Goal: Navigation & Orientation: Find specific page/section

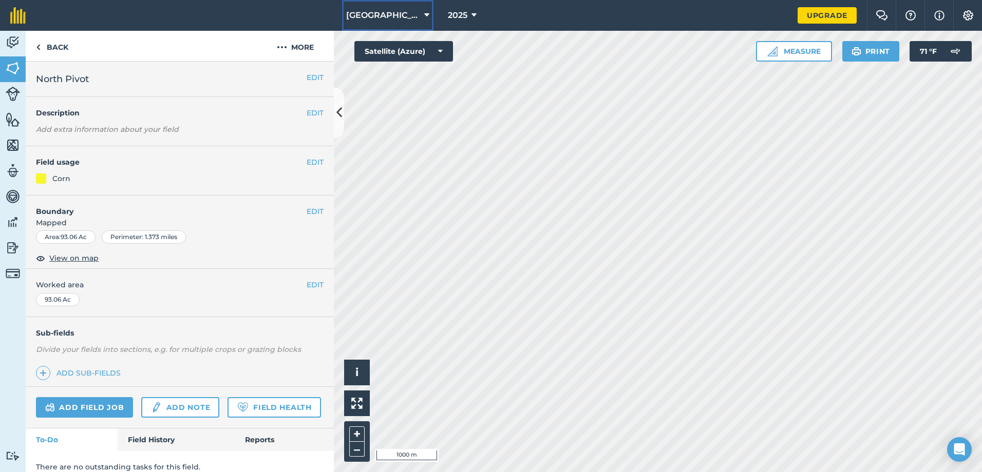
click at [425, 18] on button "[GEOGRAPHIC_DATA]" at bounding box center [387, 15] width 91 height 31
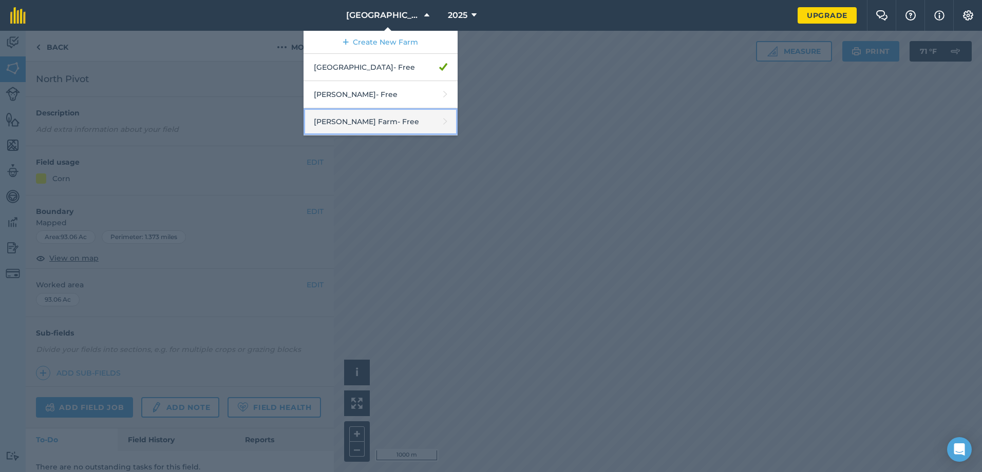
click at [364, 116] on link "[PERSON_NAME] Farm - Free" at bounding box center [380, 121] width 154 height 27
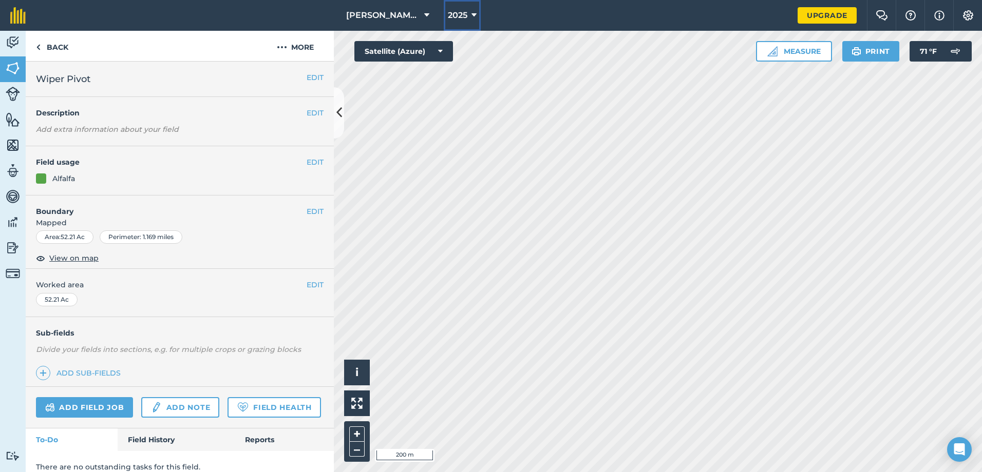
click at [471, 14] on icon at bounding box center [473, 15] width 5 height 12
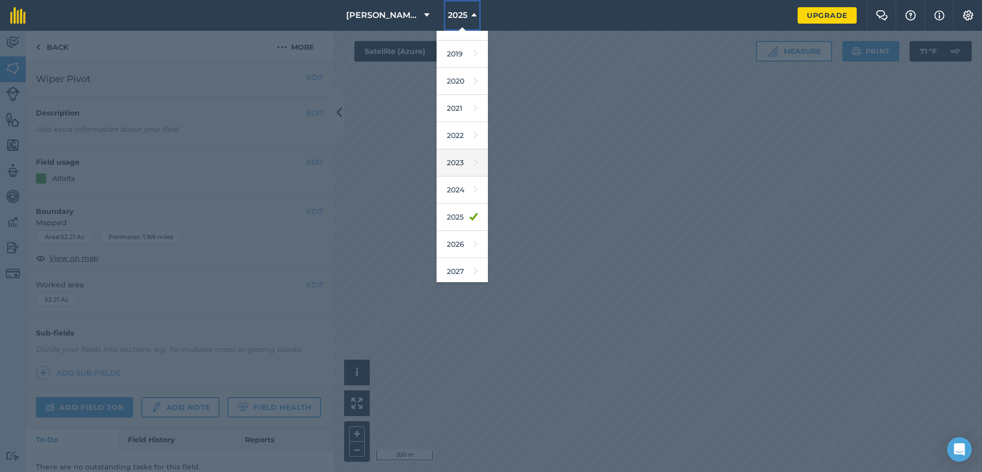
scroll to position [48, 0]
click at [452, 246] on link "2026" at bounding box center [461, 241] width 51 height 27
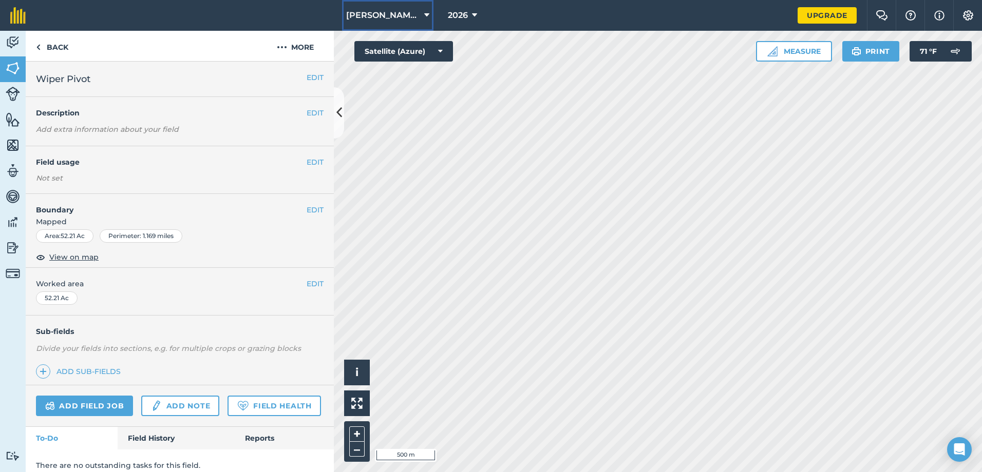
click at [424, 15] on icon at bounding box center [426, 15] width 5 height 12
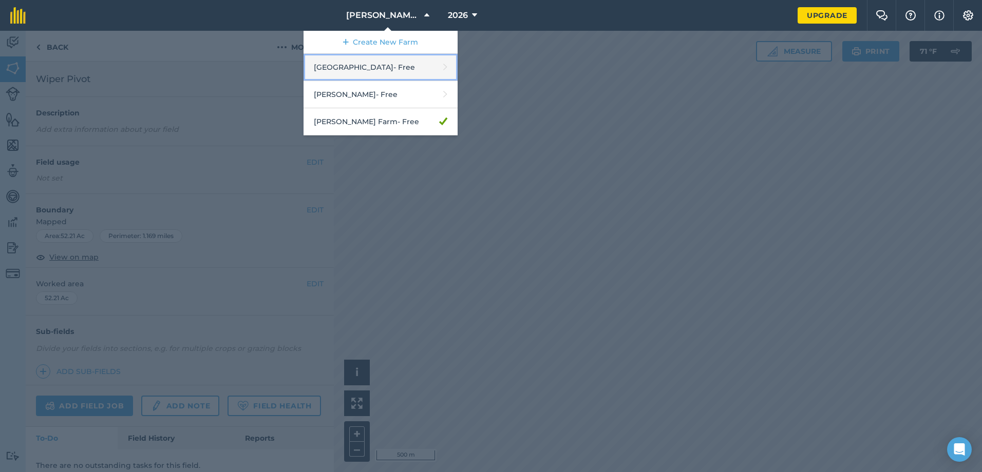
click at [392, 60] on link "Melstone Farm - Free" at bounding box center [380, 67] width 154 height 27
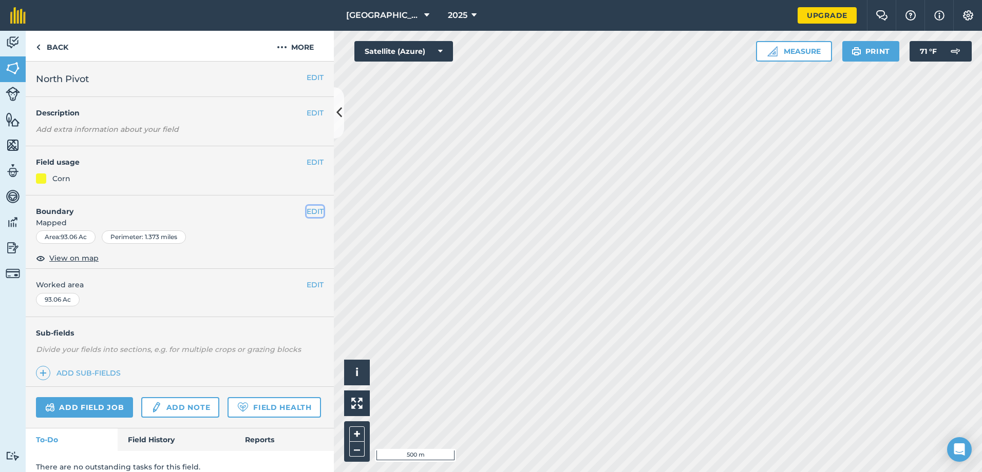
click at [307, 211] on button "EDIT" at bounding box center [315, 211] width 17 height 11
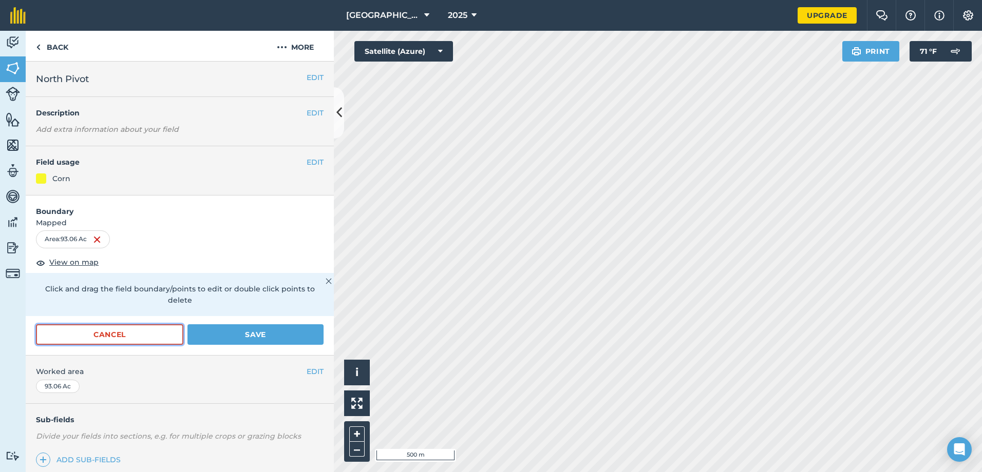
click at [128, 334] on button "Cancel" at bounding box center [109, 335] width 147 height 21
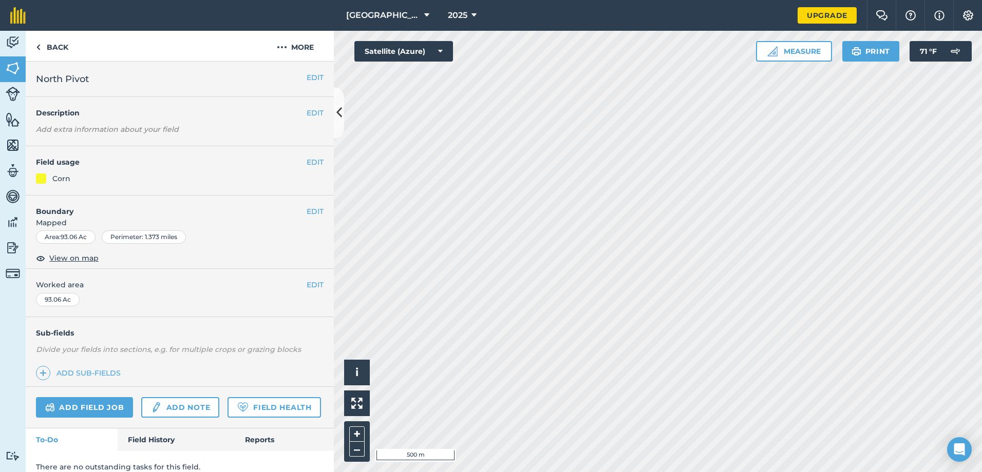
scroll to position [40, 0]
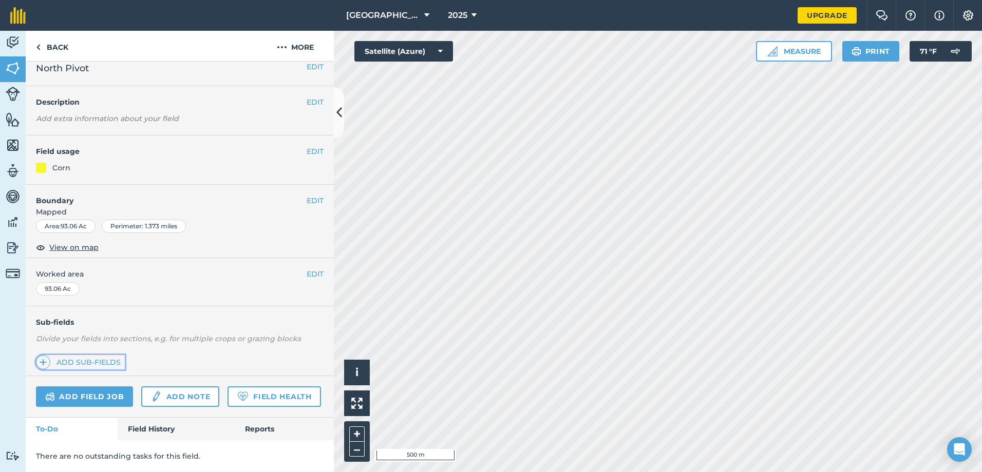
click at [39, 355] on span at bounding box center [43, 362] width 14 height 14
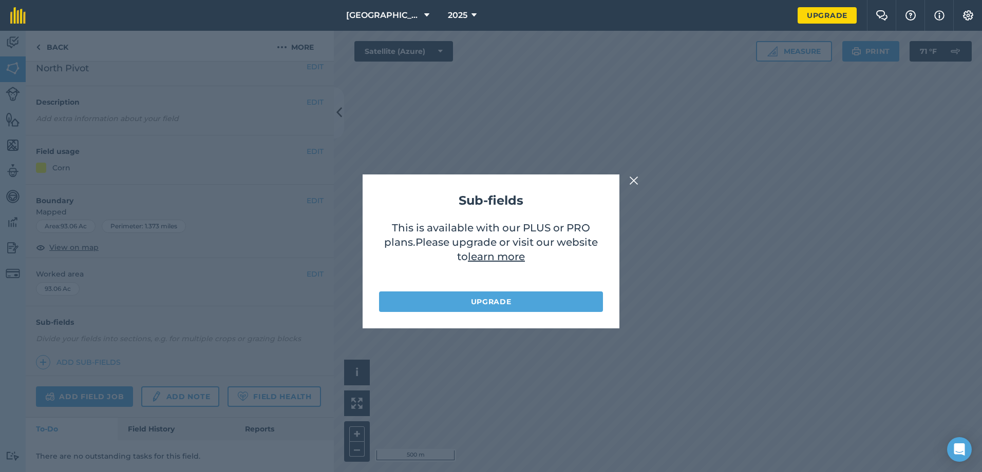
click at [635, 179] on img at bounding box center [633, 181] width 9 height 12
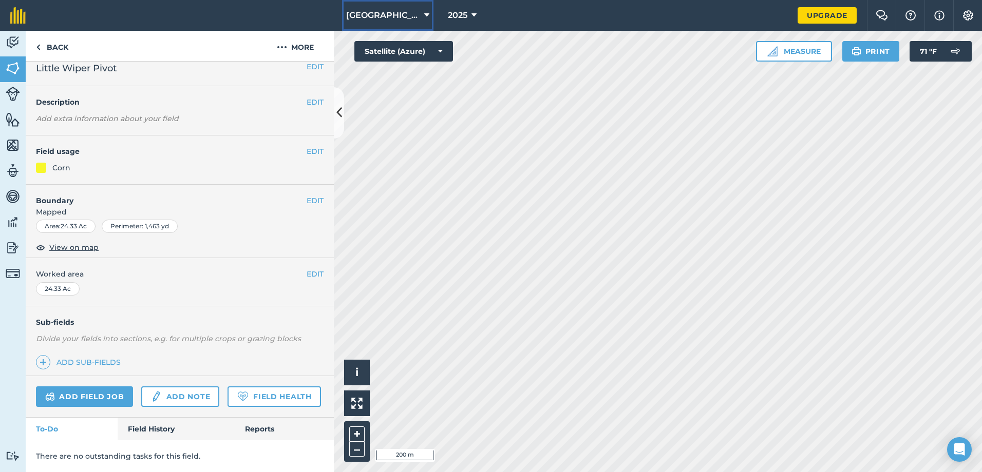
click at [424, 13] on icon at bounding box center [426, 15] width 5 height 12
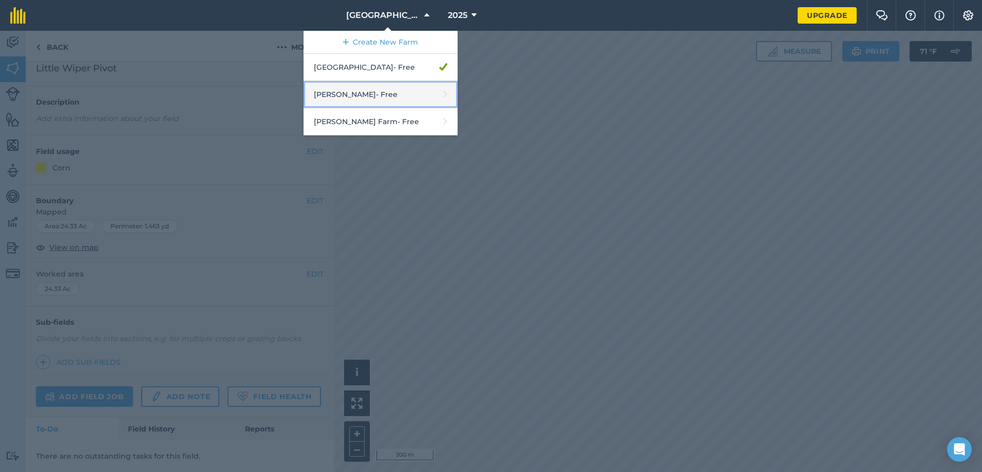
click at [376, 96] on link "[PERSON_NAME] - Free" at bounding box center [380, 94] width 154 height 27
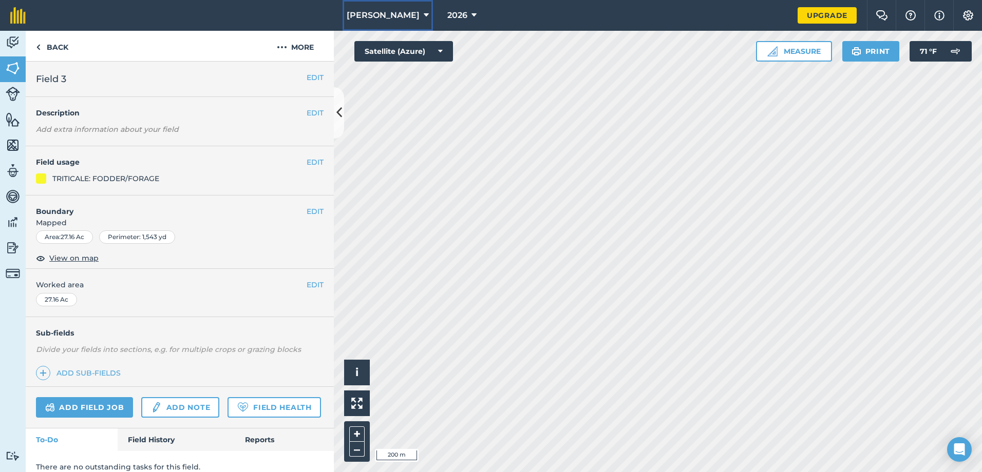
click at [399, 16] on button "[PERSON_NAME]" at bounding box center [387, 15] width 90 height 31
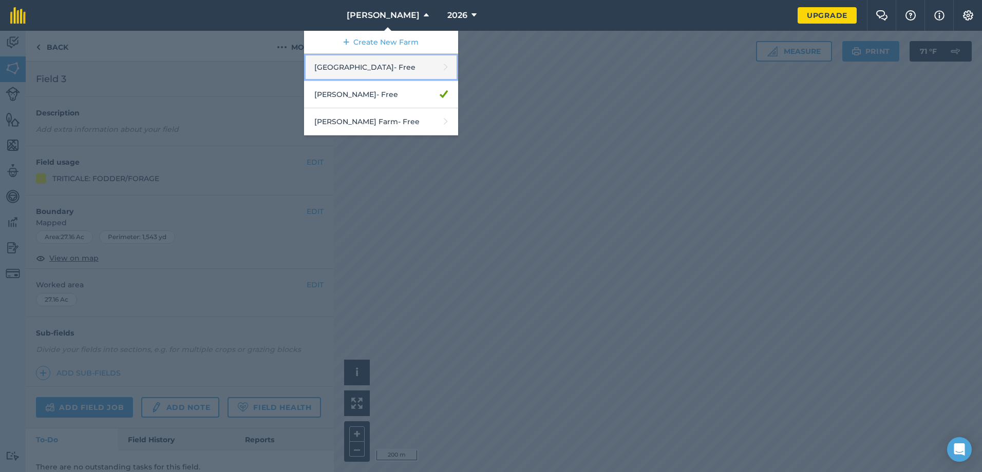
click at [416, 72] on link "Melstone Farm - Free" at bounding box center [381, 67] width 154 height 27
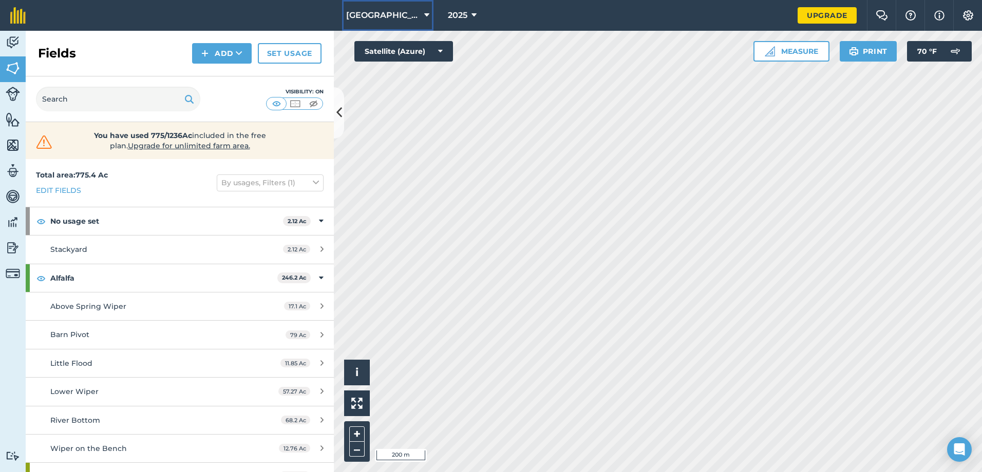
click at [417, 12] on button "[GEOGRAPHIC_DATA]" at bounding box center [387, 15] width 91 height 31
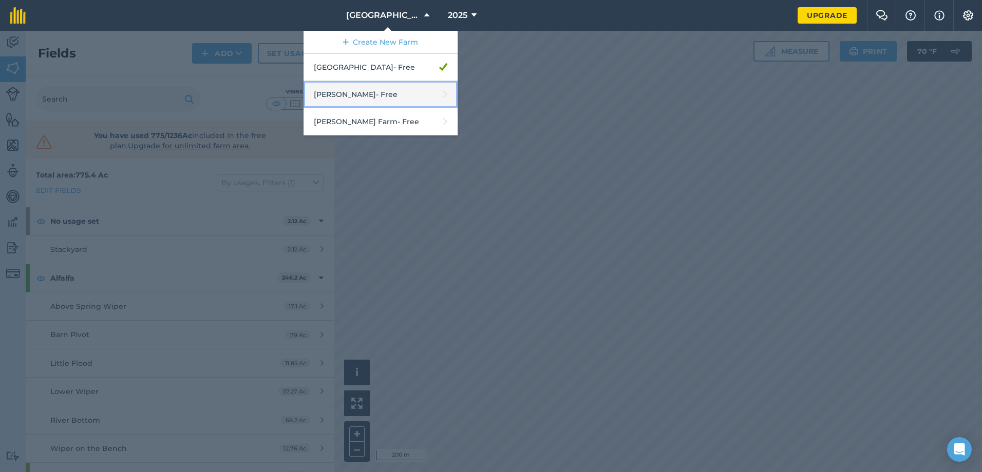
click at [363, 95] on link "[PERSON_NAME] - Free" at bounding box center [380, 94] width 154 height 27
